Goal: Task Accomplishment & Management: Use online tool/utility

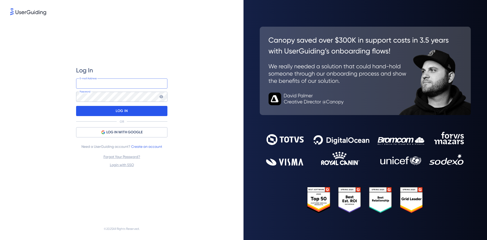
type input "[PERSON_NAME][EMAIL_ADDRESS][DOMAIN_NAME]"
click at [140, 114] on div "LOG IN" at bounding box center [121, 111] width 91 height 10
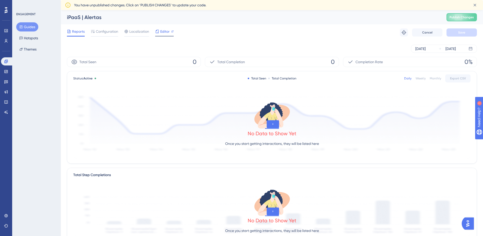
click at [169, 33] on span "Editor" at bounding box center [164, 31] width 9 height 6
